Goal: Task Accomplishment & Management: Use online tool/utility

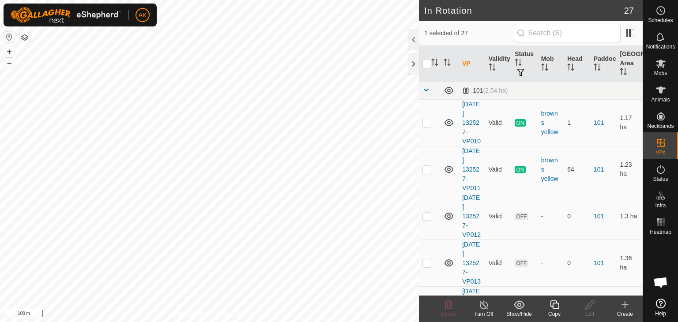
checkbox input "true"
checkbox input "false"
click at [446, 305] on icon at bounding box center [448, 305] width 11 height 11
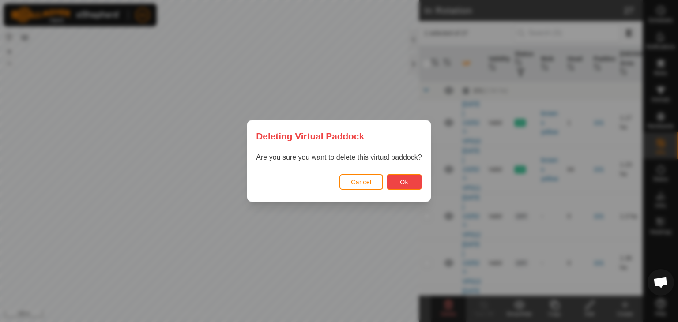
click at [394, 184] on button "Ok" at bounding box center [404, 181] width 35 height 15
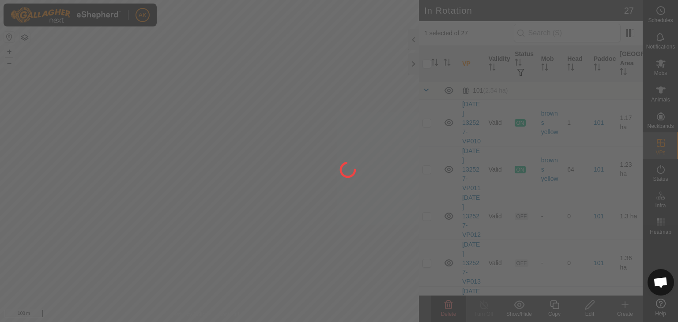
checkbox input "false"
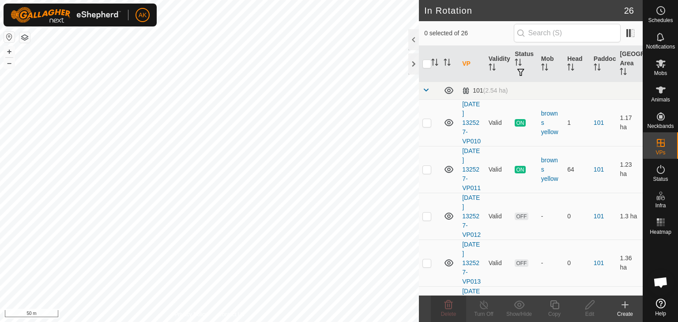
checkbox input "true"
click at [591, 309] on icon at bounding box center [589, 305] width 11 height 11
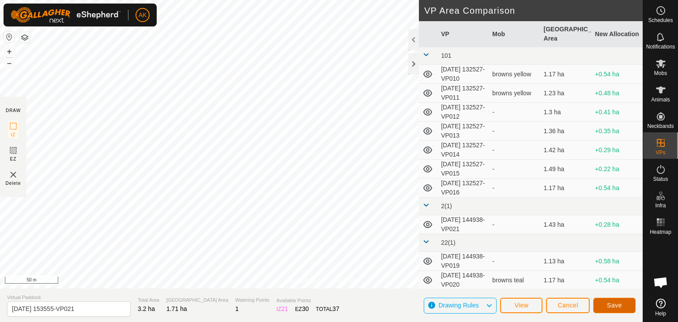
click at [614, 307] on span "Save" at bounding box center [614, 305] width 15 height 7
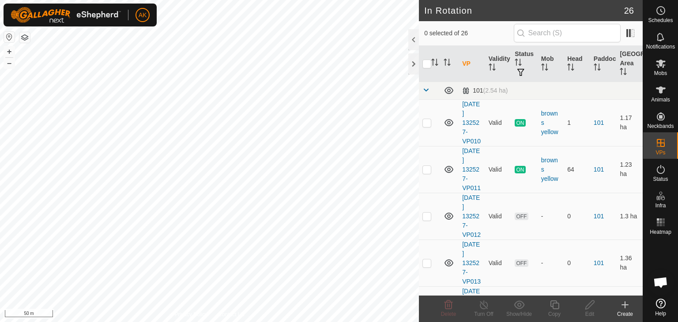
checkbox input "true"
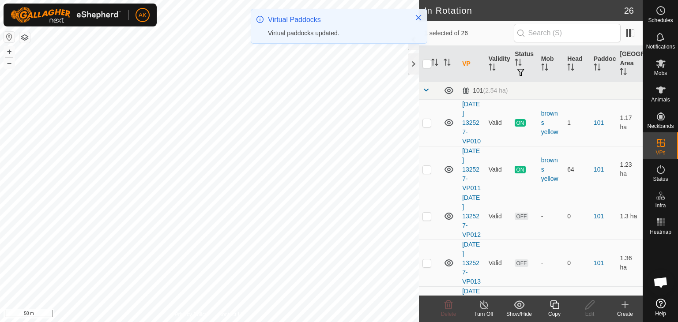
checkbox input "true"
checkbox input "false"
click at [444, 305] on icon at bounding box center [448, 305] width 11 height 11
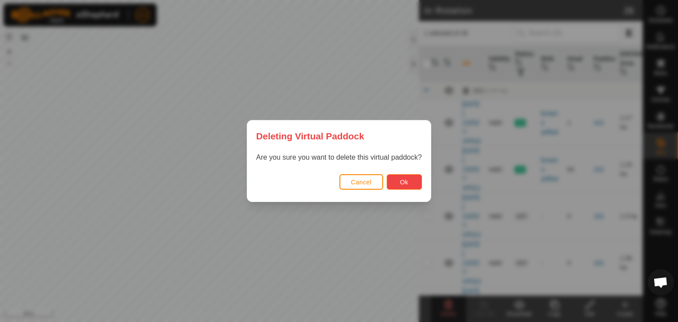
click at [409, 184] on button "Ok" at bounding box center [404, 181] width 35 height 15
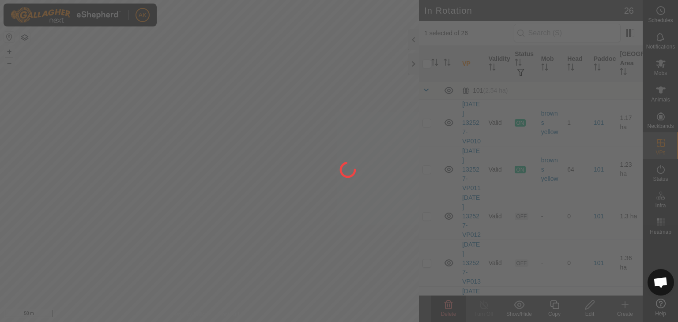
checkbox input "false"
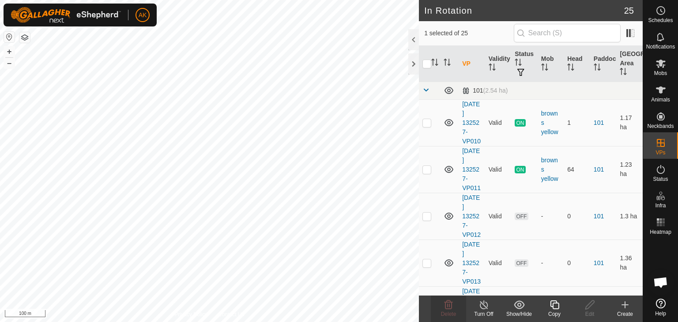
checkbox input "false"
click at [438, 305] on delete-svg-icon at bounding box center [448, 305] width 35 height 11
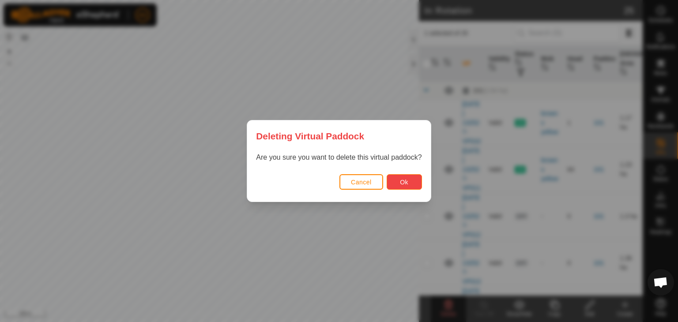
click at [411, 188] on button "Ok" at bounding box center [404, 181] width 35 height 15
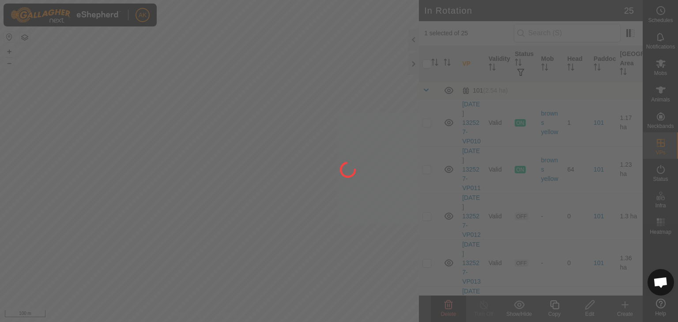
checkbox input "false"
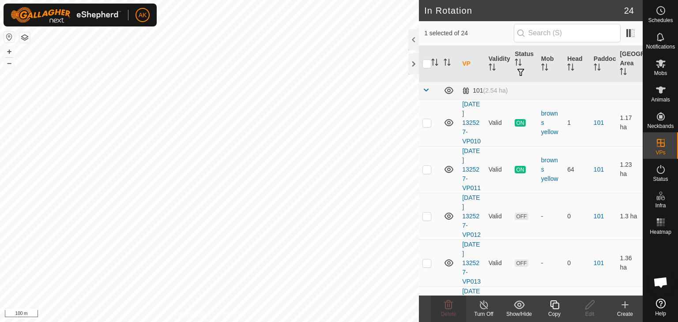
checkbox input "false"
checkbox input "true"
checkbox input "false"
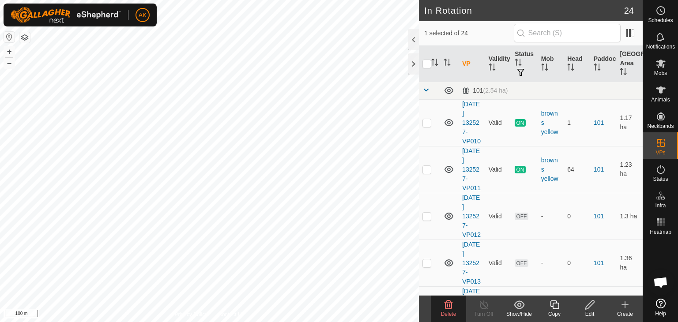
checkbox input "true"
checkbox input "false"
checkbox input "true"
checkbox input "false"
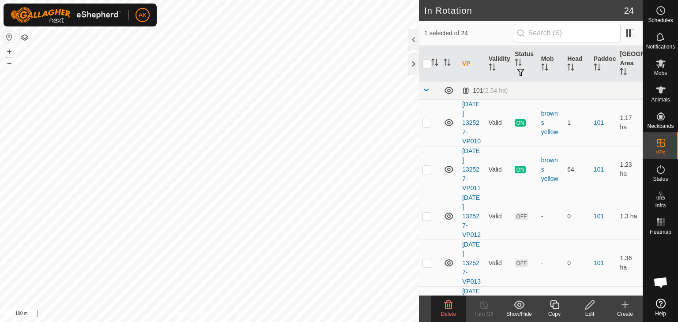
checkbox input "false"
checkbox input "true"
checkbox input "false"
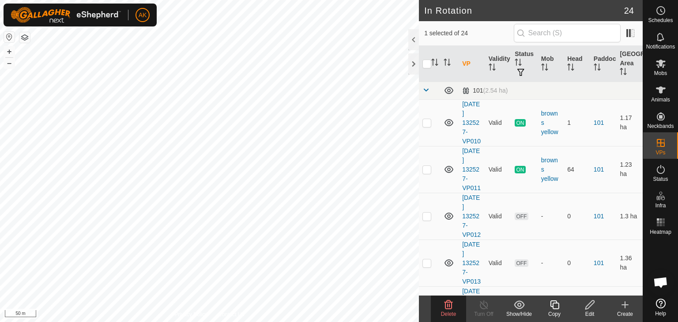
checkbox input "true"
checkbox input "false"
click at [454, 311] on span "Delete" at bounding box center [448, 314] width 15 height 6
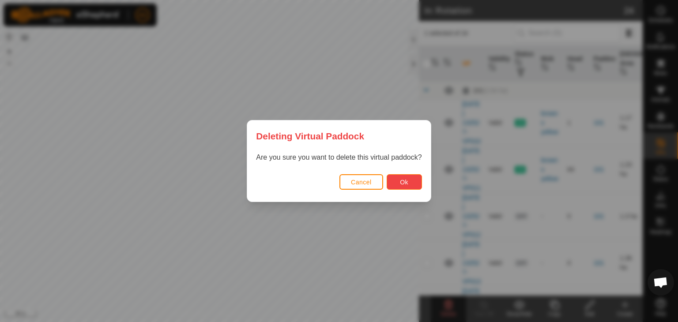
click at [402, 179] on span "Ok" at bounding box center [404, 182] width 8 height 7
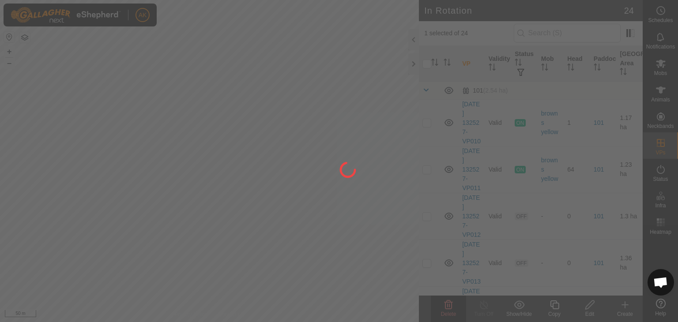
checkbox input "false"
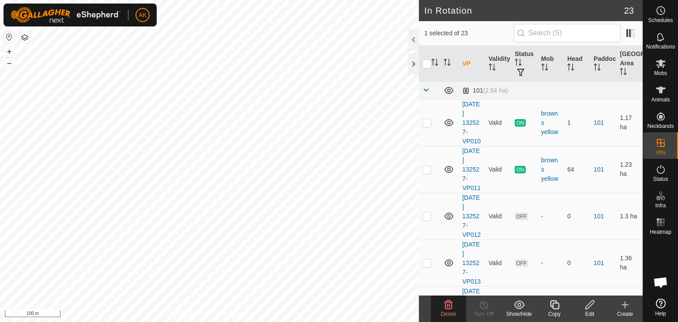
checkbox input "false"
checkbox input "true"
checkbox input "false"
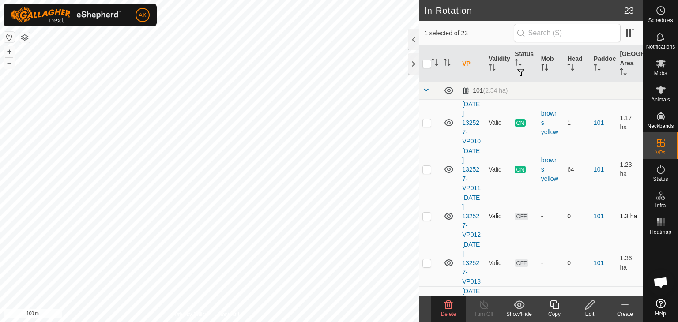
checkbox input "false"
checkbox input "true"
click at [556, 305] on icon at bounding box center [554, 305] width 11 height 11
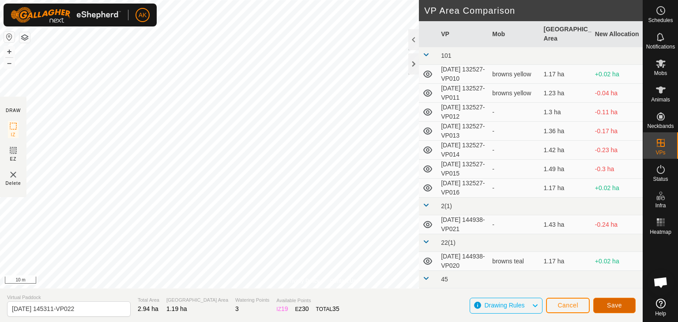
click at [602, 302] on button "Save" at bounding box center [614, 305] width 42 height 15
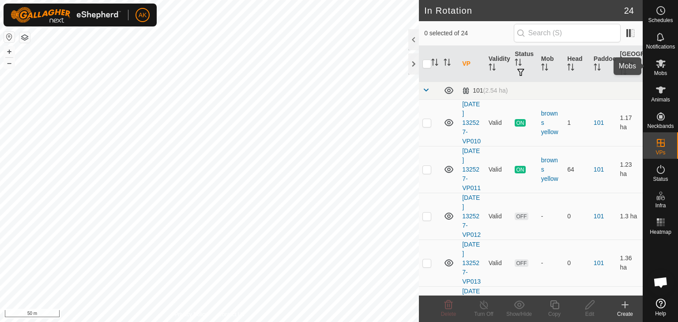
click at [659, 67] on icon at bounding box center [660, 63] width 11 height 11
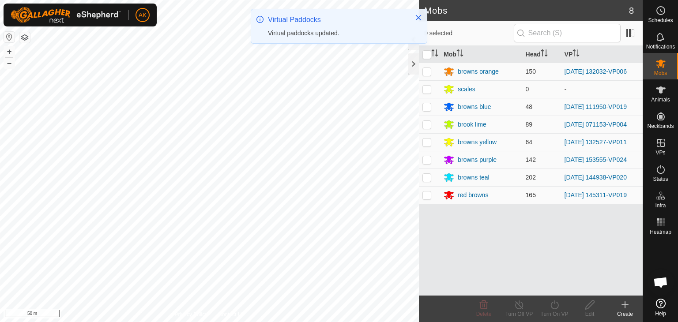
click at [425, 193] on p-checkbox at bounding box center [426, 195] width 9 height 7
checkbox input "true"
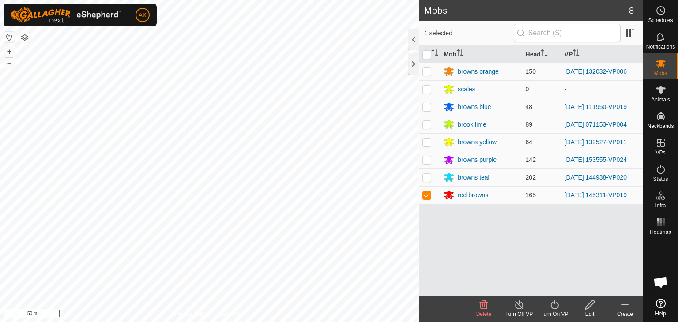
click at [554, 309] on icon at bounding box center [554, 305] width 8 height 9
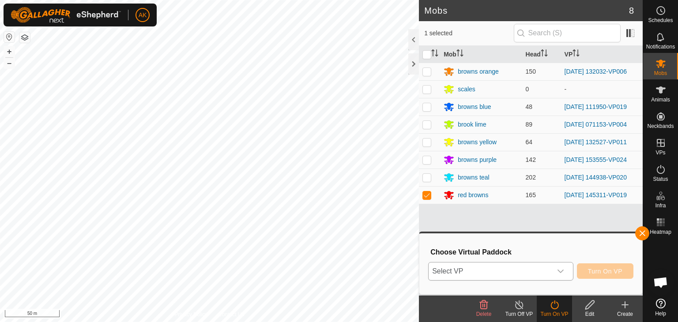
click at [556, 273] on div "dropdown trigger" at bounding box center [561, 272] width 18 height 18
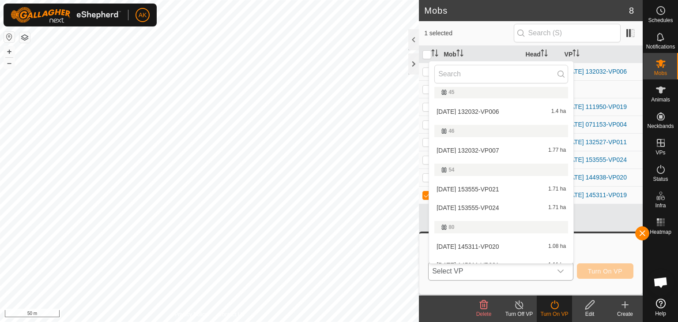
scroll to position [409, 0]
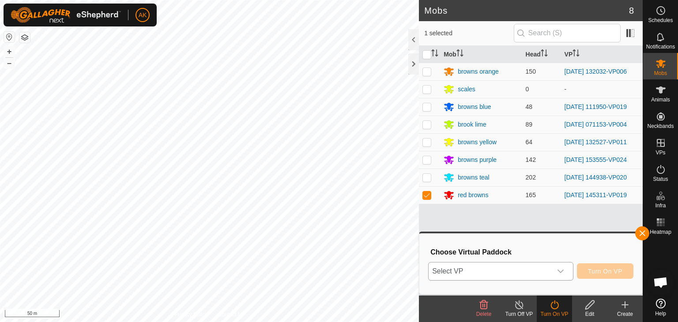
click at [561, 270] on icon "dropdown trigger" at bounding box center [560, 271] width 7 height 7
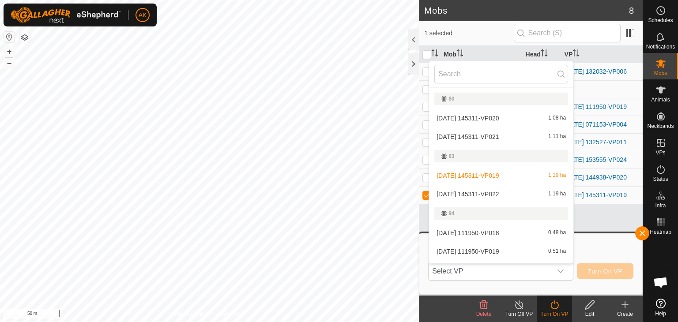
scroll to position [365, 0]
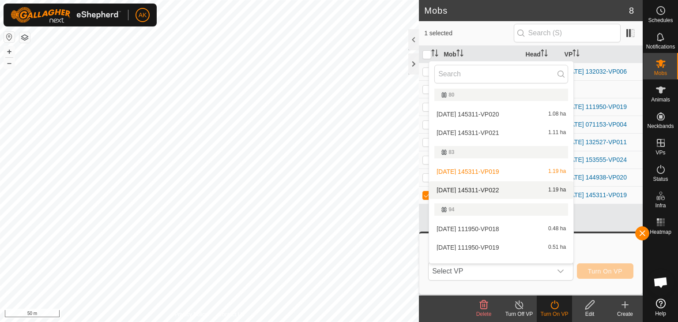
click at [480, 190] on li "[DATE] 145311-VP022 1.19 ha" at bounding box center [501, 190] width 144 height 18
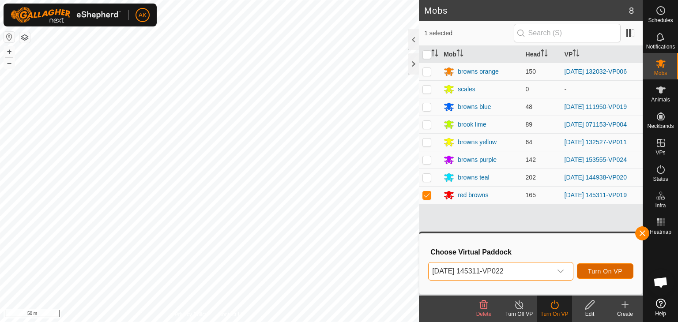
click at [590, 272] on span "Turn On VP" at bounding box center [605, 271] width 34 height 7
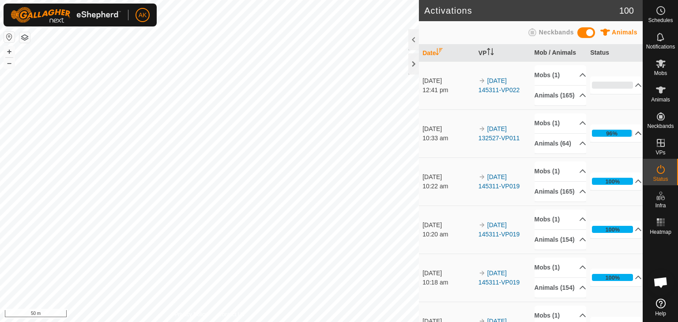
click at [635, 137] on icon at bounding box center [638, 133] width 7 height 7
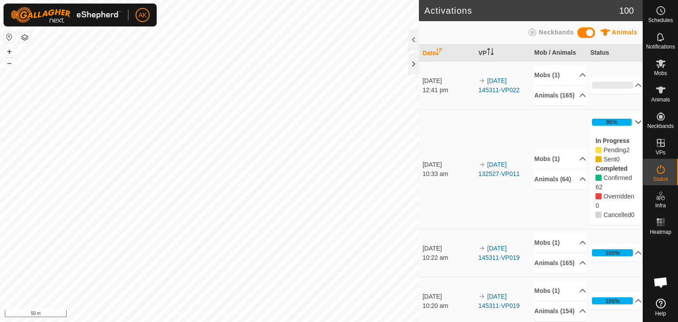
click at [626, 131] on p-accordion-header "96%" at bounding box center [616, 122] width 52 height 18
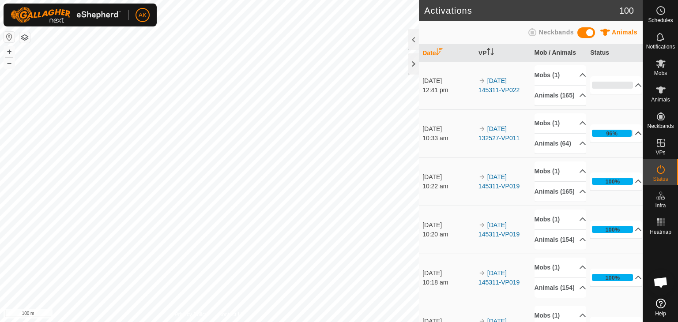
click at [266, 322] on html "AK Schedules Notifications Mobs Animals Neckbands VPs Status Infra Heatmap Help…" at bounding box center [339, 161] width 678 height 322
